Goal: Task Accomplishment & Management: Complete application form

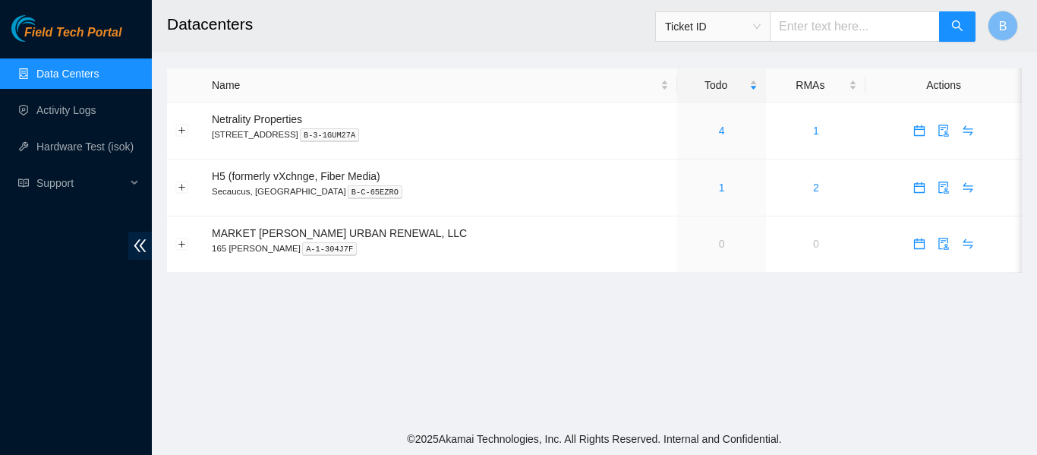
click at [85, 129] on ul "Data Centers Activity Logs Hardware Test (isok) Support" at bounding box center [76, 128] width 152 height 146
click at [81, 145] on link "Hardware Test (isok)" at bounding box center [84, 147] width 97 height 12
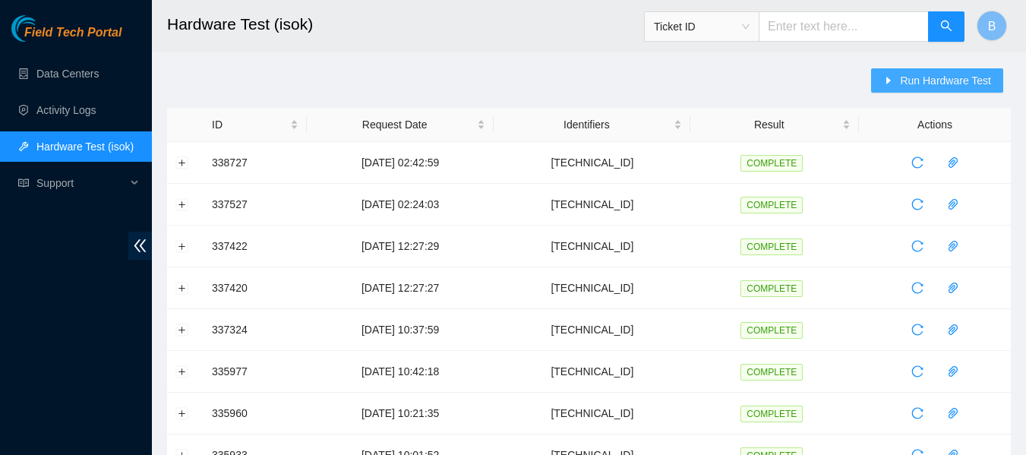
click at [927, 81] on span "Run Hardware Test" at bounding box center [945, 80] width 91 height 17
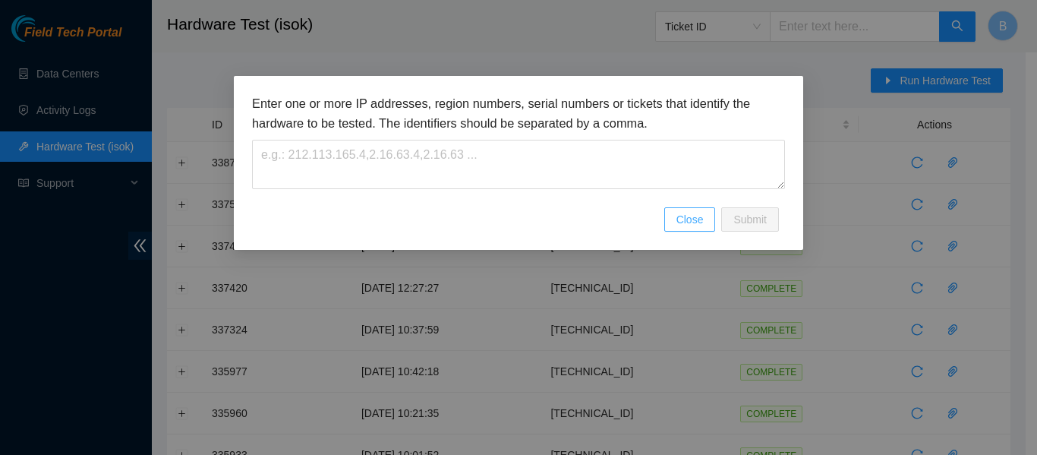
click at [687, 229] on button "Close" at bounding box center [691, 219] width 52 height 24
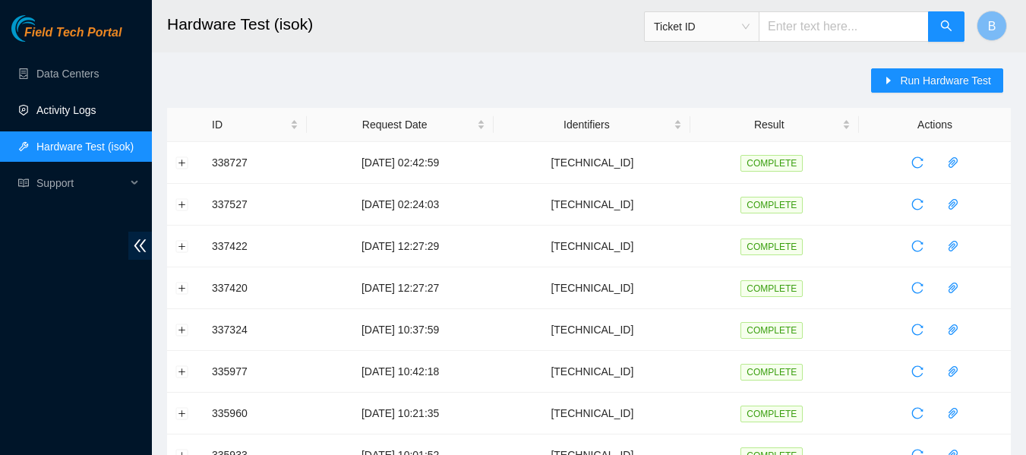
click at [66, 116] on link "Activity Logs" at bounding box center [66, 110] width 60 height 12
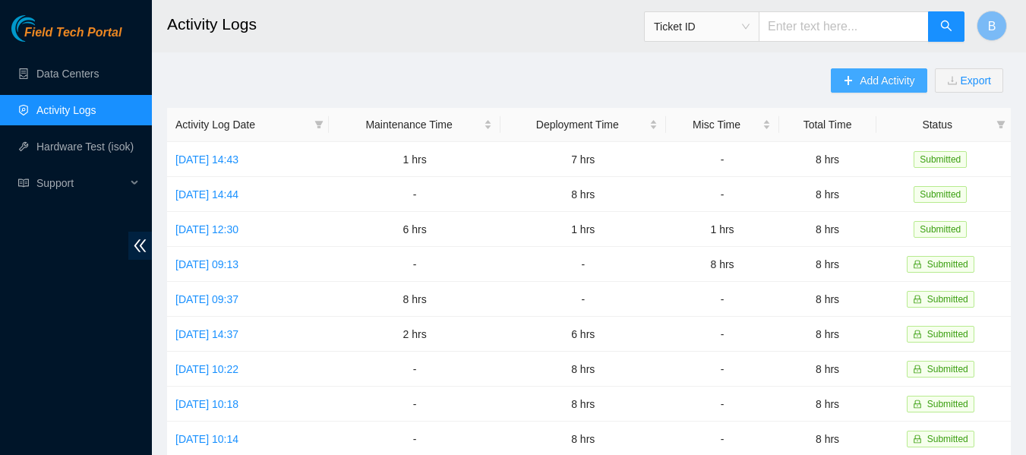
click at [876, 82] on span "Add Activity" at bounding box center [887, 80] width 55 height 17
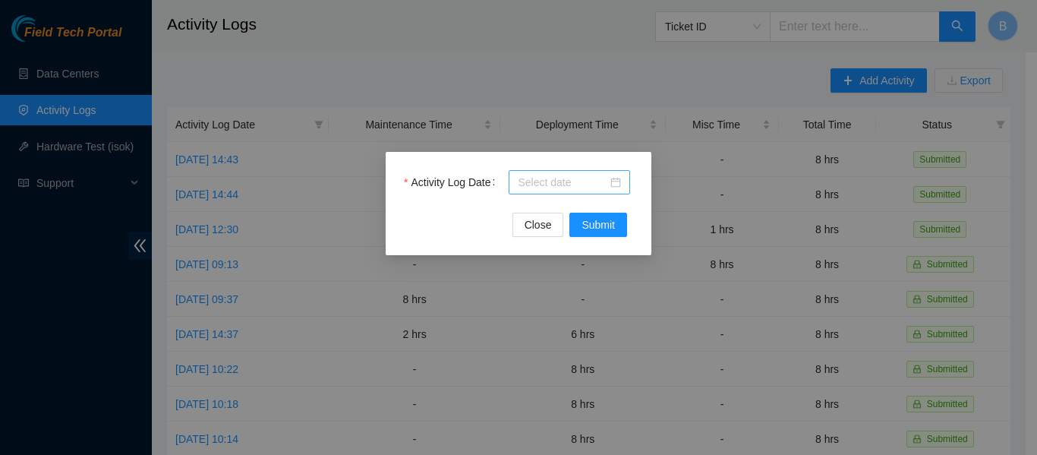
click at [566, 187] on input "Activity Log Date" at bounding box center [563, 182] width 90 height 17
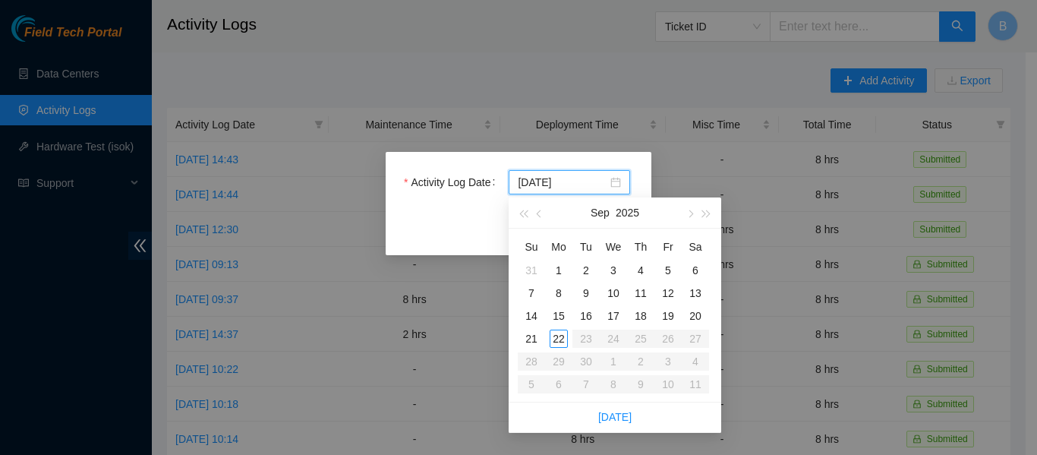
type input "2025-09-17"
type input "2025-09-19"
click at [668, 315] on div "19" at bounding box center [668, 316] width 18 height 18
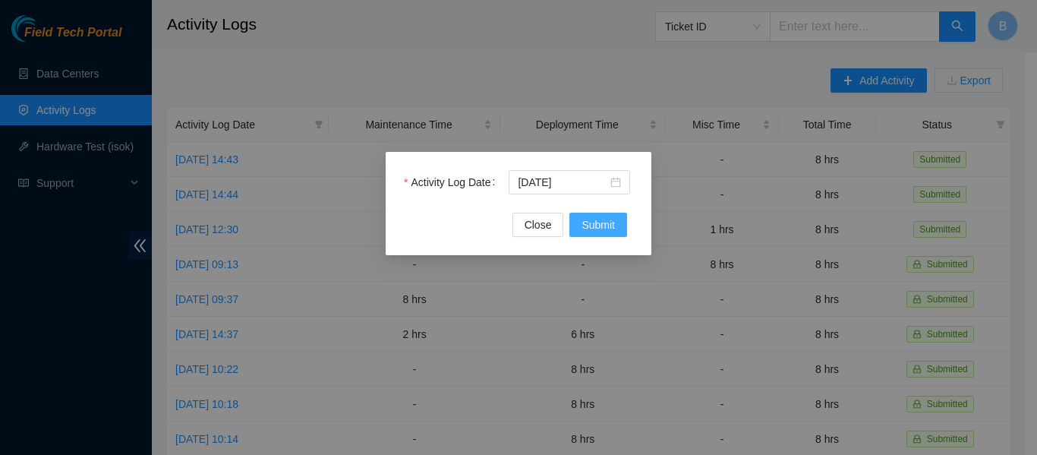
click at [596, 222] on span "Submit" at bounding box center [598, 224] width 33 height 17
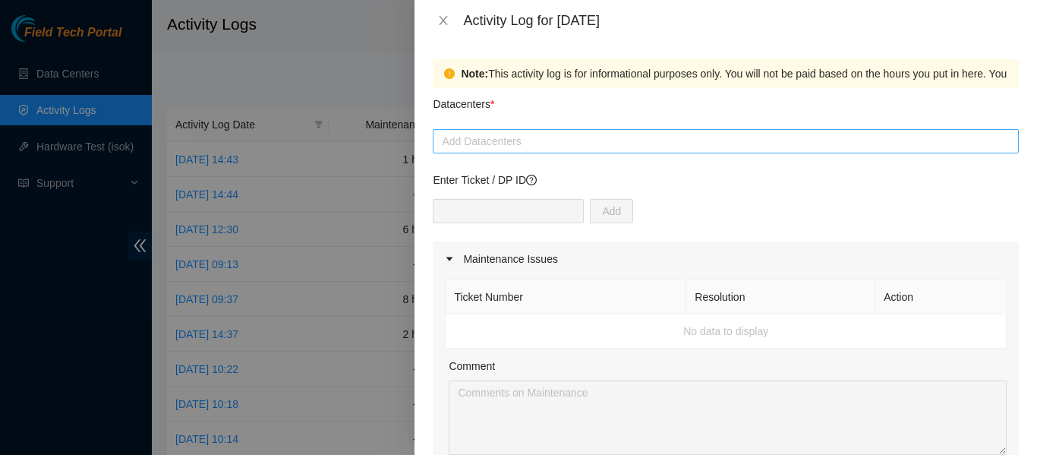
click at [500, 144] on div at bounding box center [726, 141] width 579 height 18
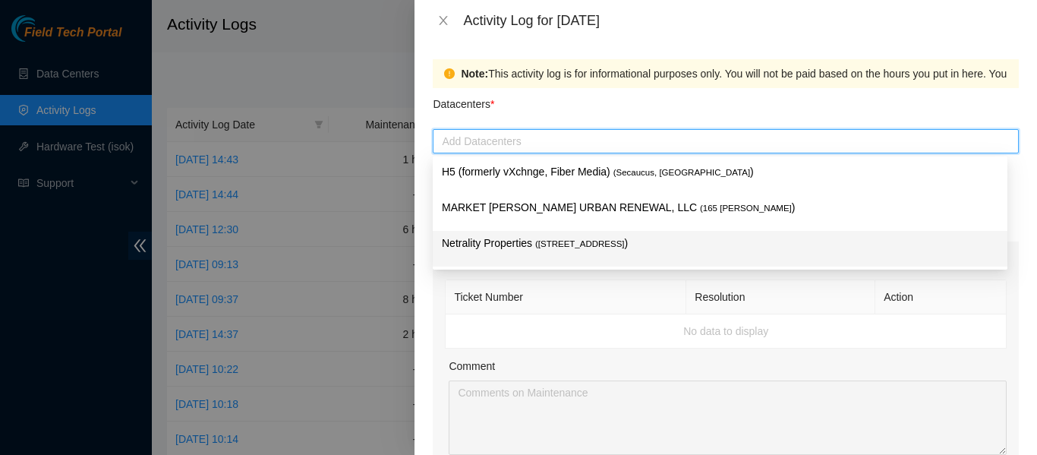
click at [529, 246] on p "Netrality Properties ( 401 N. Broad (Philadelphia) )" at bounding box center [720, 243] width 557 height 17
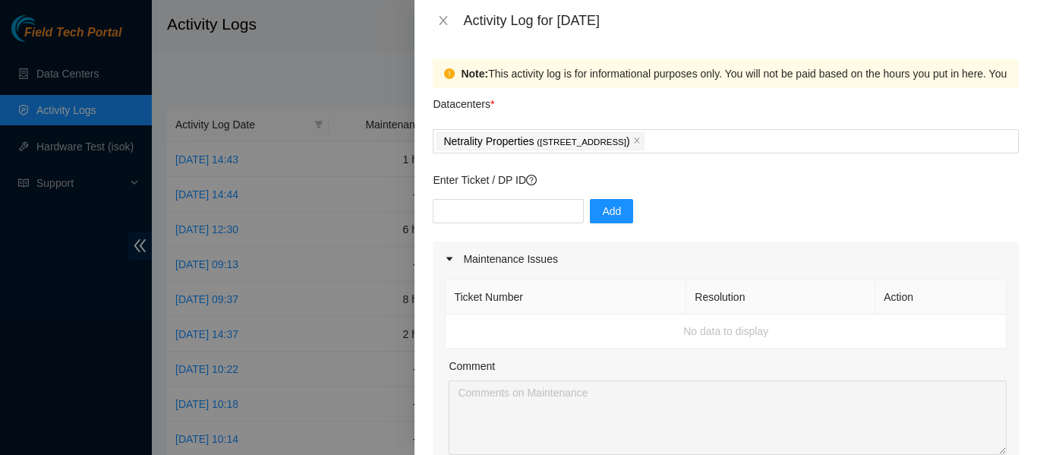
click at [525, 114] on div "Datacenters *" at bounding box center [726, 108] width 586 height 41
click at [494, 208] on input "text" at bounding box center [508, 211] width 151 height 24
paste input "DP85512"
type input "DP85512"
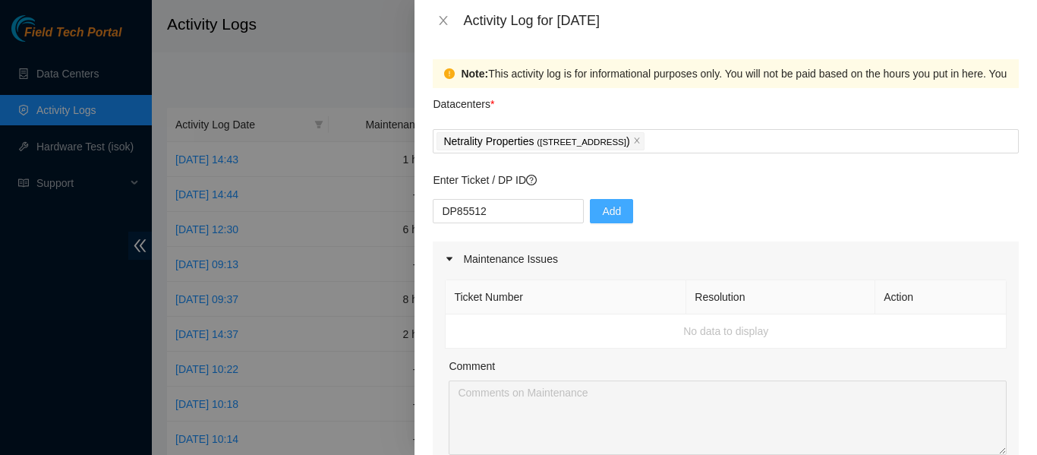
click at [602, 210] on span "Add" at bounding box center [611, 211] width 19 height 17
click at [516, 207] on input "text" at bounding box center [508, 211] width 151 height 24
paste input "DP85529"
type input "DP85529"
click at [602, 211] on span "Add" at bounding box center [611, 211] width 19 height 17
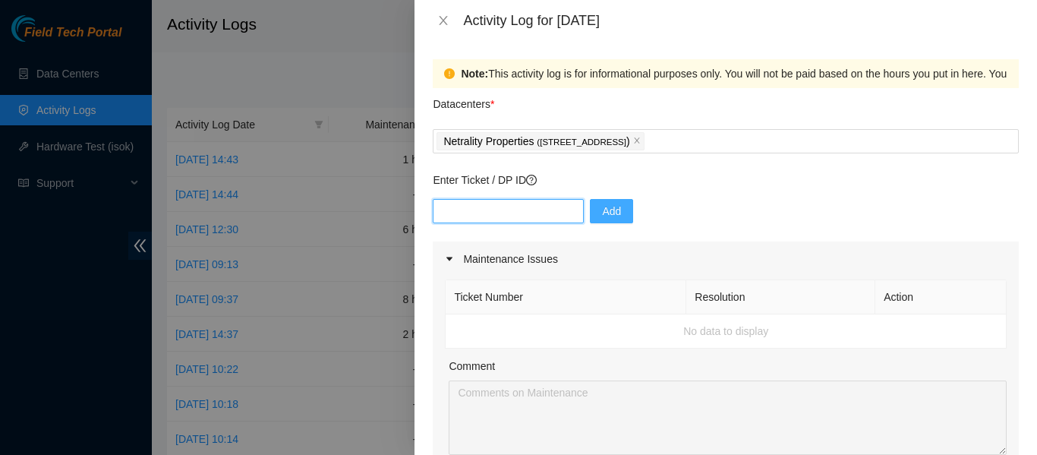
click at [506, 212] on input "text" at bounding box center [508, 211] width 151 height 24
paste input "DP85530"
type input "DP85530"
click at [602, 212] on span "Add" at bounding box center [611, 211] width 19 height 17
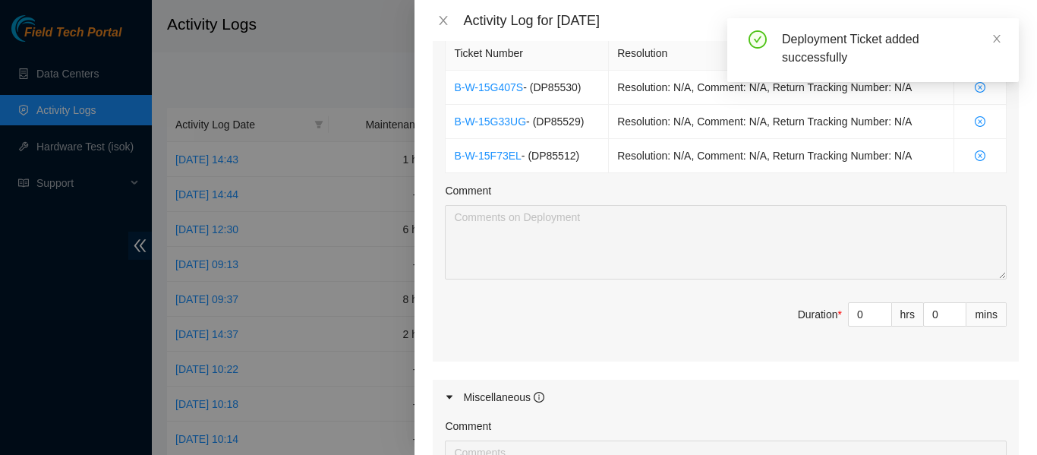
scroll to position [558, 0]
click at [850, 319] on input "0" at bounding box center [870, 313] width 43 height 23
type input "8"
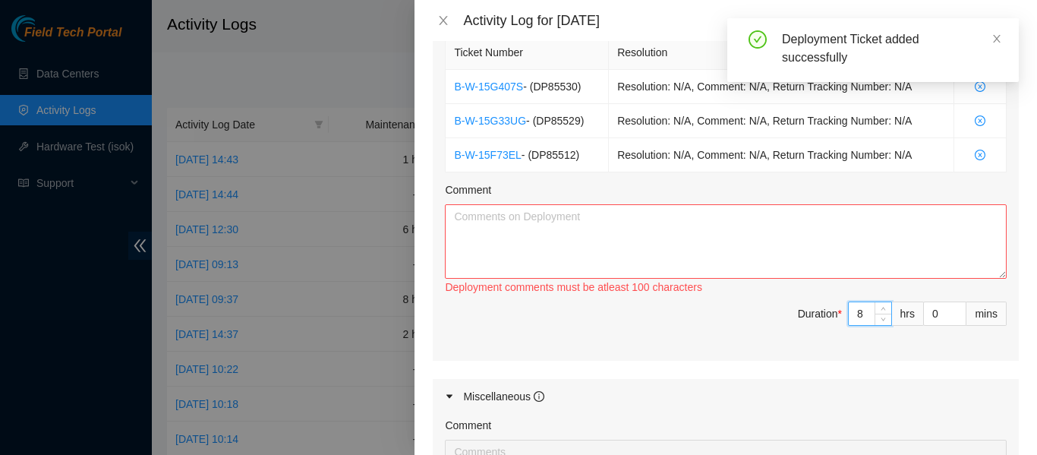
type input "8"
click at [731, 221] on textarea "Comment" at bounding box center [726, 241] width 562 height 74
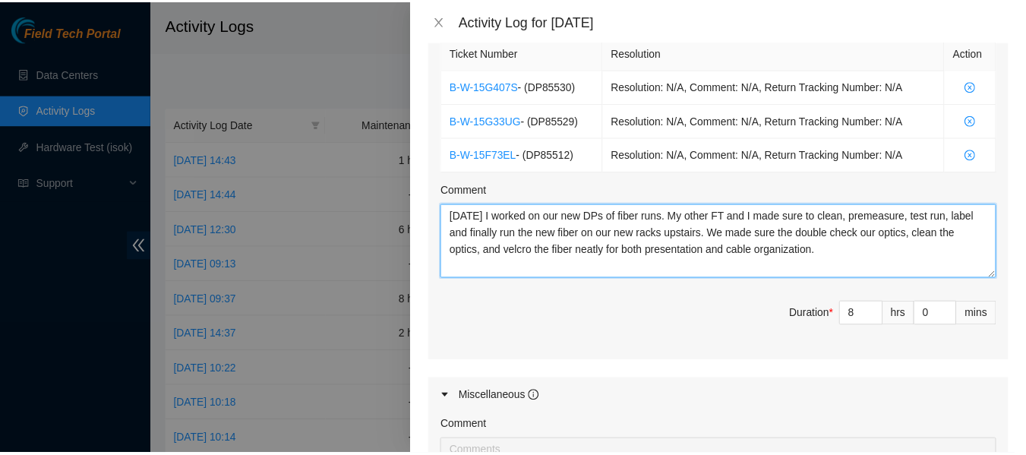
scroll to position [861, 0]
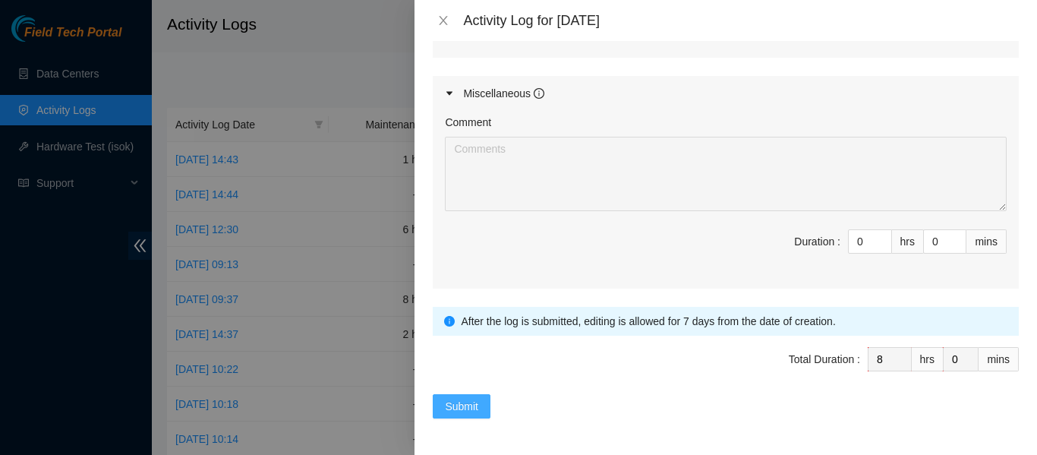
type textarea "Today I worked on our new DPs of fiber runs. My other FT and I made sure to cle…"
click at [454, 408] on span "Submit" at bounding box center [461, 406] width 33 height 17
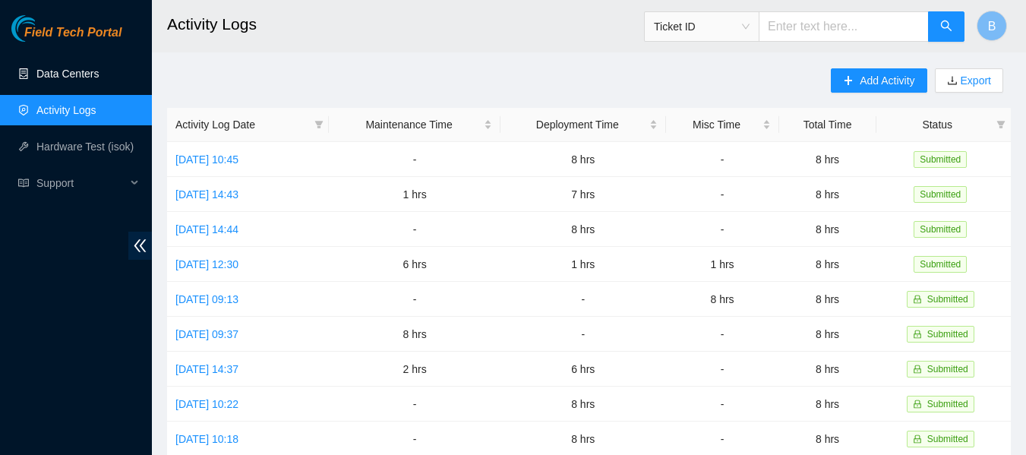
click at [86, 78] on link "Data Centers" at bounding box center [67, 74] width 62 height 12
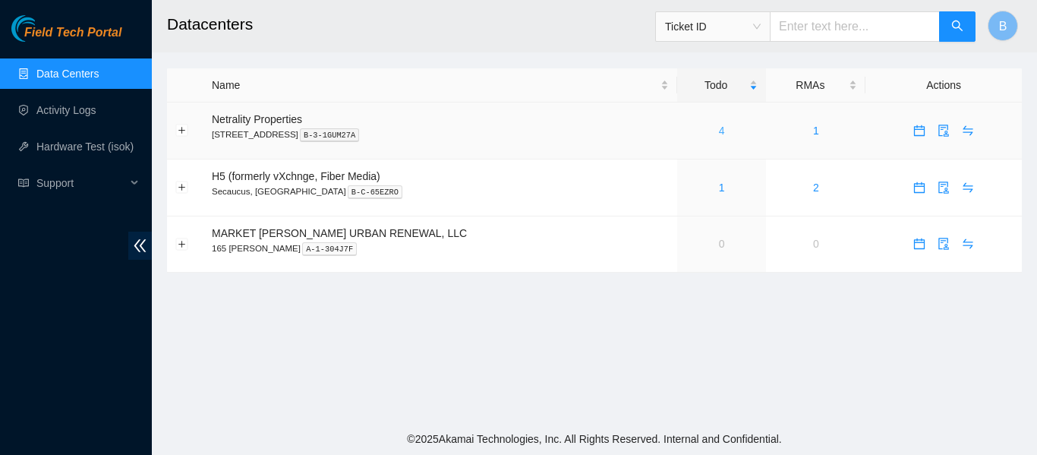
click at [719, 131] on link "4" at bounding box center [722, 131] width 6 height 12
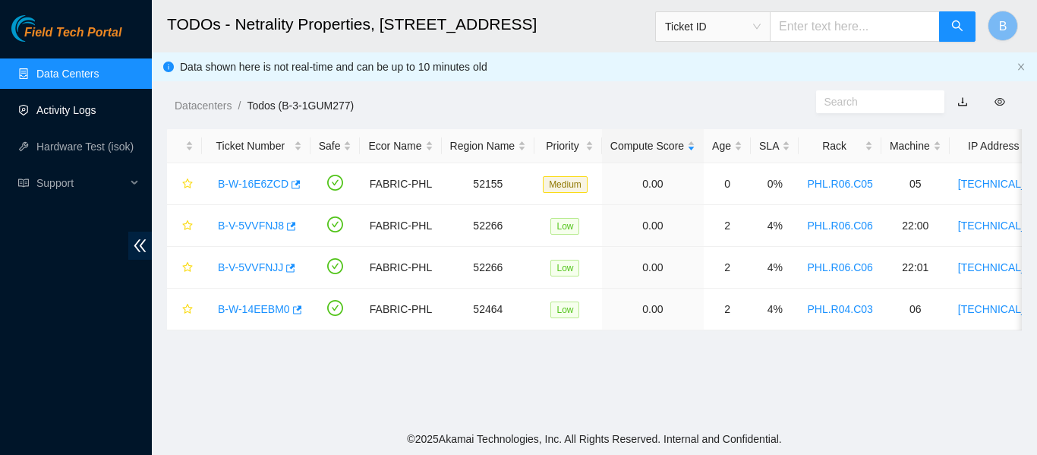
click at [67, 107] on link "Activity Logs" at bounding box center [66, 110] width 60 height 12
